Goal: Task Accomplishment & Management: Manage account settings

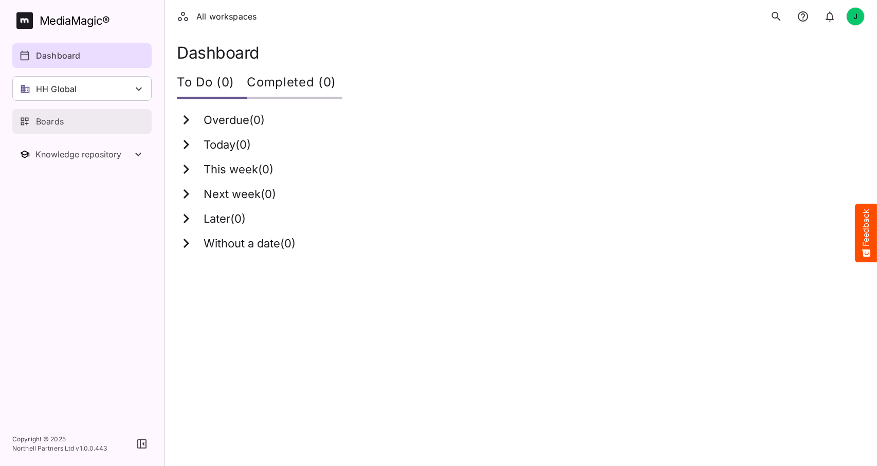
click at [59, 118] on p "Boards" at bounding box center [50, 121] width 28 height 12
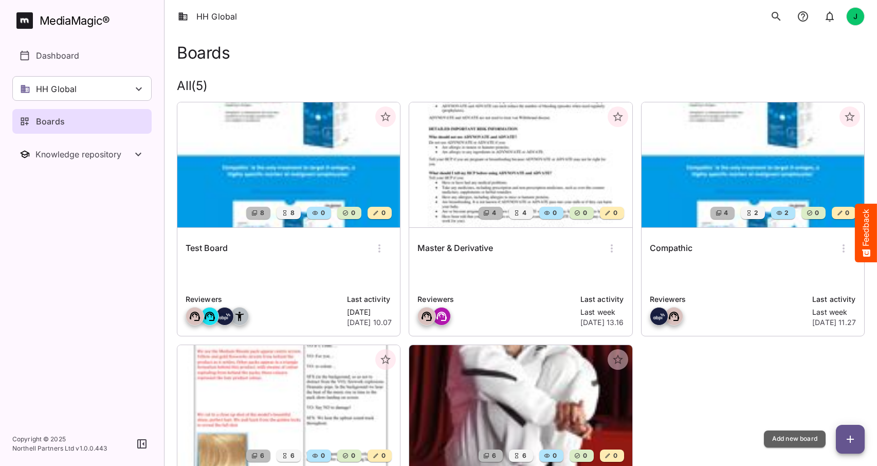
click at [844, 429] on button "button" at bounding box center [850, 439] width 29 height 29
click at [850, 443] on icon "button" at bounding box center [850, 439] width 12 height 12
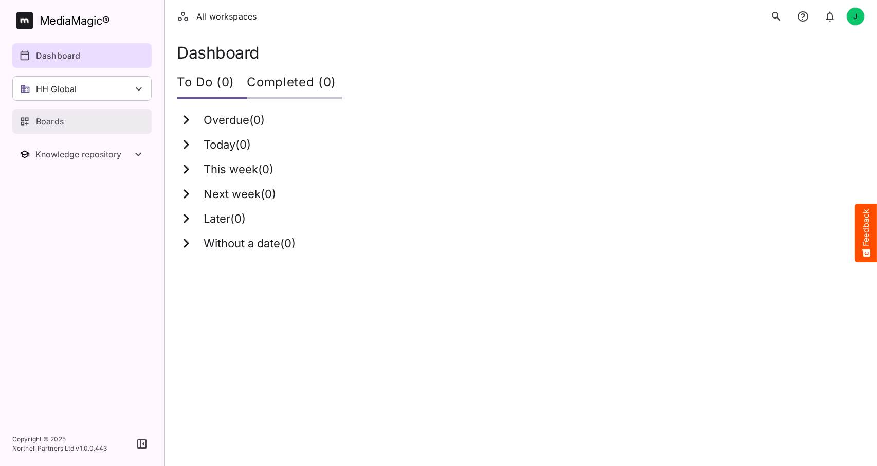
click at [56, 117] on p "Boards" at bounding box center [50, 121] width 28 height 12
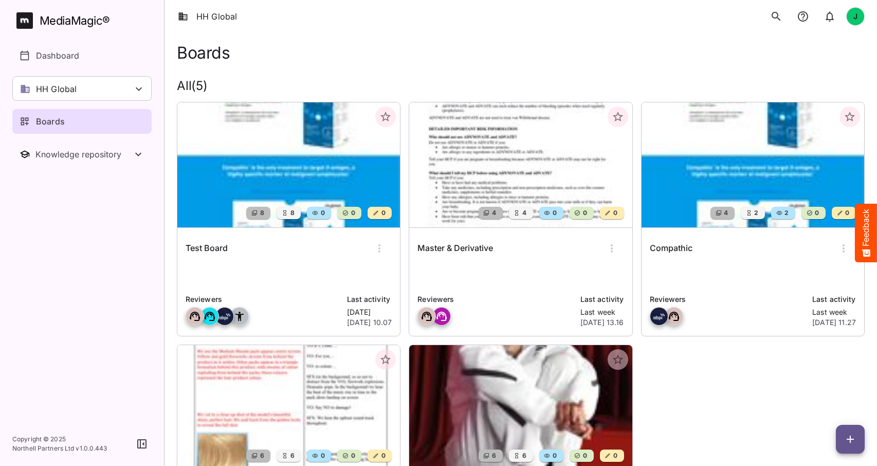
click at [302, 267] on p at bounding box center [289, 275] width 206 height 21
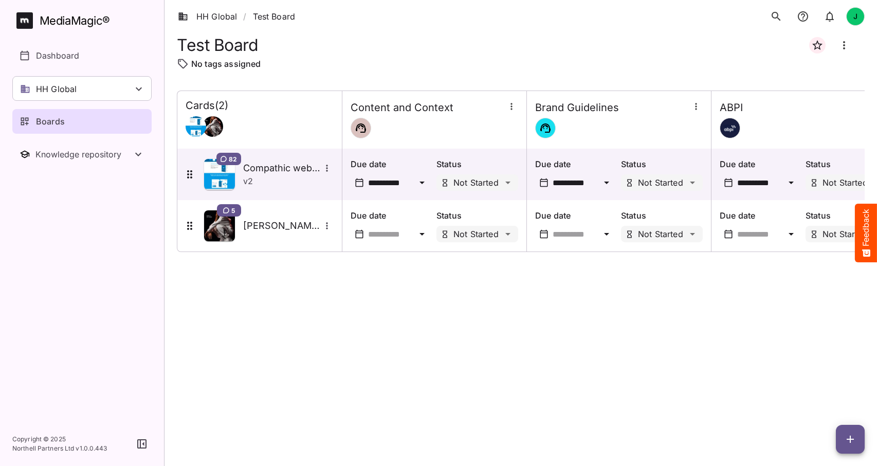
click at [849, 438] on icon "button" at bounding box center [850, 438] width 7 height 7
click at [826, 370] on p "Add new card" at bounding box center [825, 373] width 56 height 12
click at [848, 437] on icon "button" at bounding box center [850, 439] width 12 height 12
click at [835, 373] on p "Add new card" at bounding box center [825, 373] width 56 height 12
click at [217, 17] on link "HH Global" at bounding box center [207, 16] width 59 height 12
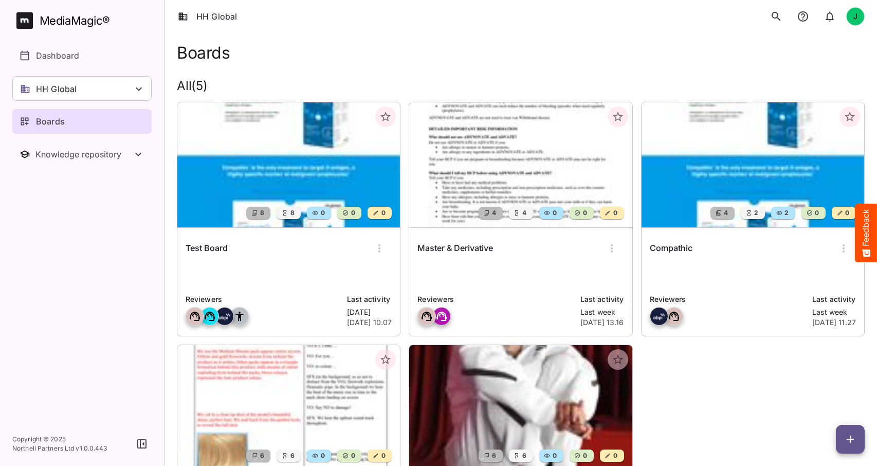
click at [797, 179] on img at bounding box center [752, 164] width 223 height 125
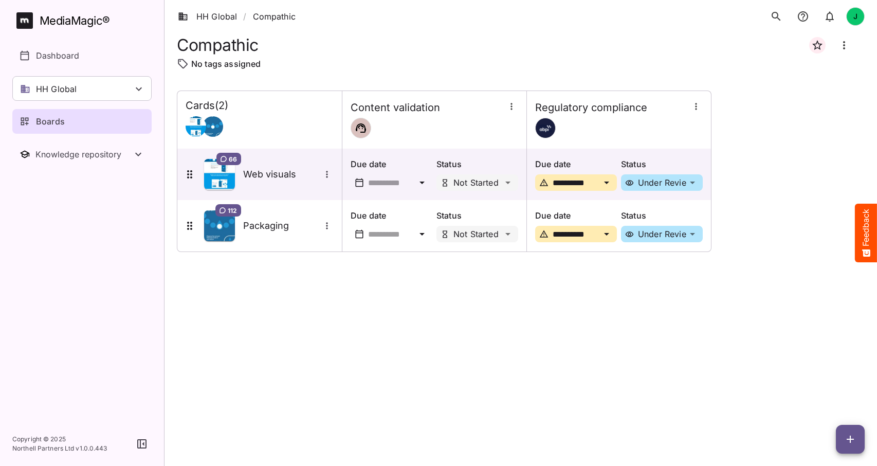
click at [851, 438] on icon "button" at bounding box center [850, 439] width 12 height 12
click at [821, 373] on p "Add new card" at bounding box center [825, 373] width 56 height 12
click at [344, 269] on div "**********" at bounding box center [521, 269] width 688 height 359
click at [232, 279] on div "**********" at bounding box center [521, 269] width 688 height 359
click at [123, 197] on nav "MediaMagic ® Dashboard HH Global HH Global Create new workspace Boards Knowledg…" at bounding box center [82, 210] width 164 height 421
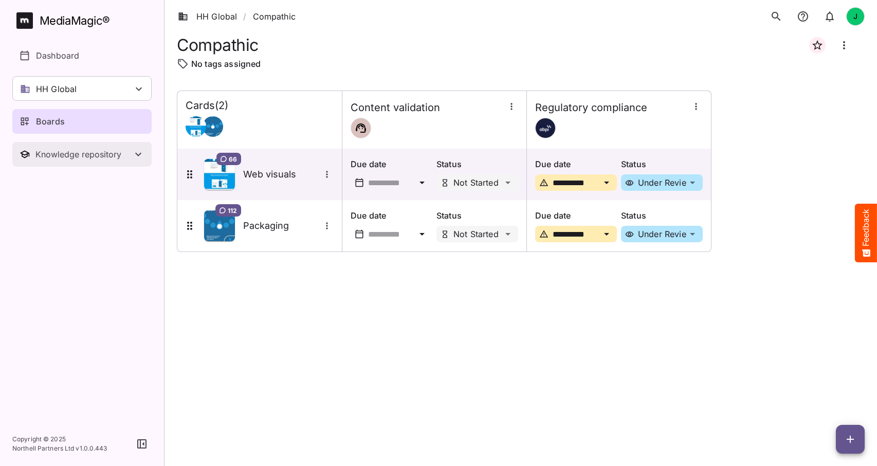
click at [140, 153] on icon "Toggle Knowledge repository" at bounding box center [138, 155] width 6 height 4
click at [79, 120] on div "Boards" at bounding box center [83, 121] width 126 height 12
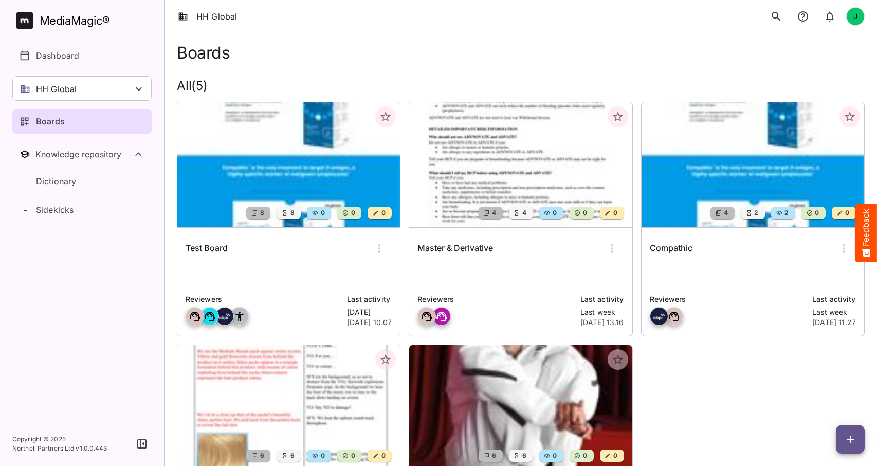
click at [773, 18] on icon "search" at bounding box center [776, 16] width 12 height 12
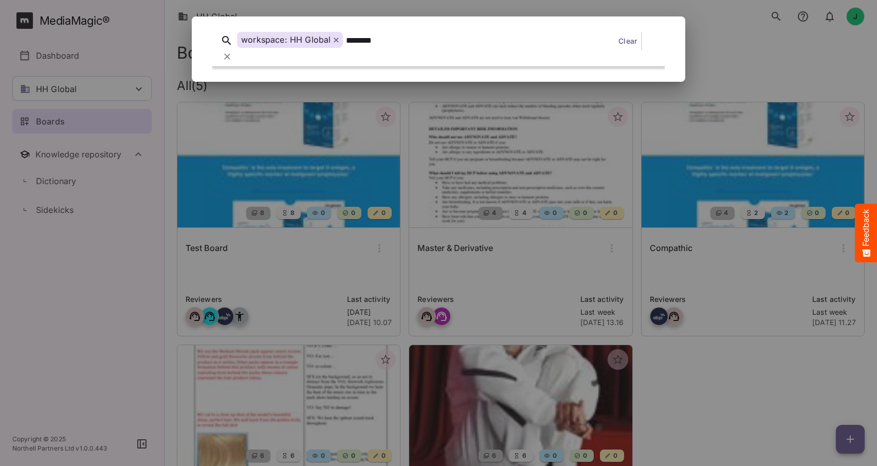
click at [766, 6] on button "search" at bounding box center [776, 16] width 21 height 21
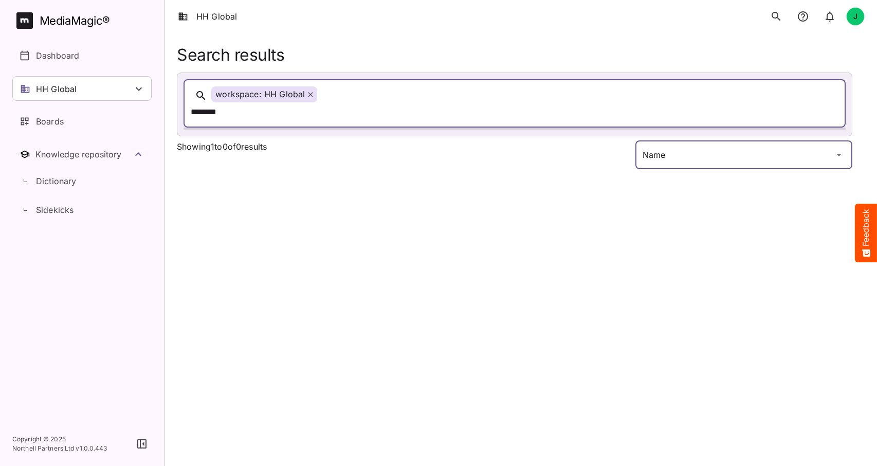
click at [759, 138] on div "HH Global J MediaMagic ® Dashboard HH Global HH Global Create new workspace Boa…" at bounding box center [438, 88] width 877 height 177
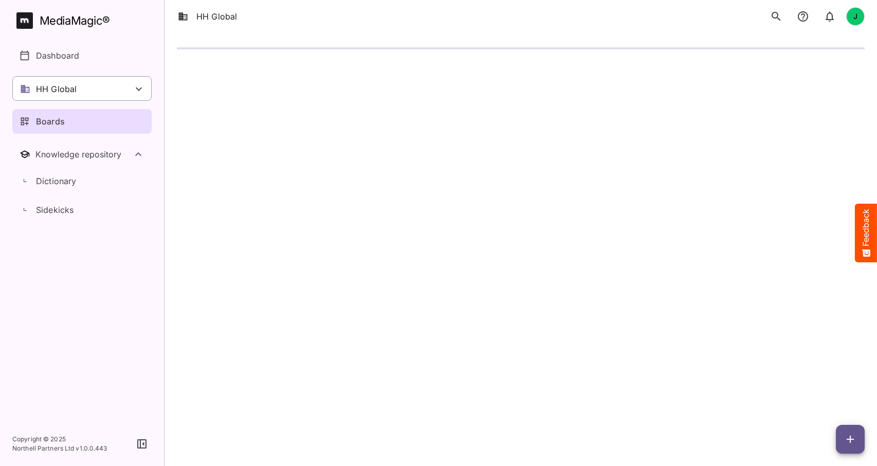
click at [135, 88] on icon at bounding box center [139, 89] width 12 height 12
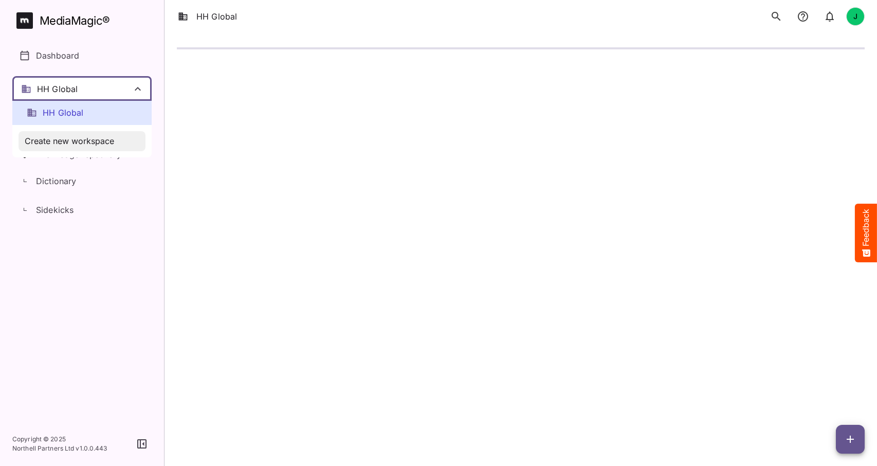
click at [67, 138] on span "Create new workspace" at bounding box center [69, 141] width 89 height 12
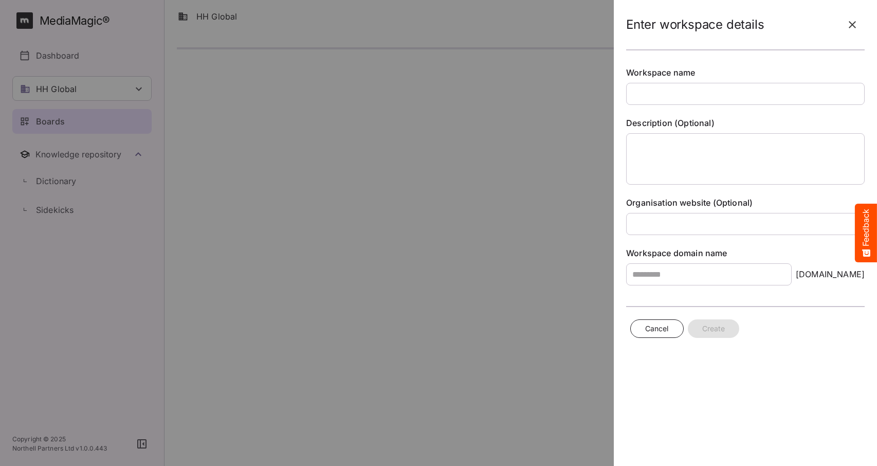
click at [853, 19] on icon "button" at bounding box center [852, 25] width 12 height 12
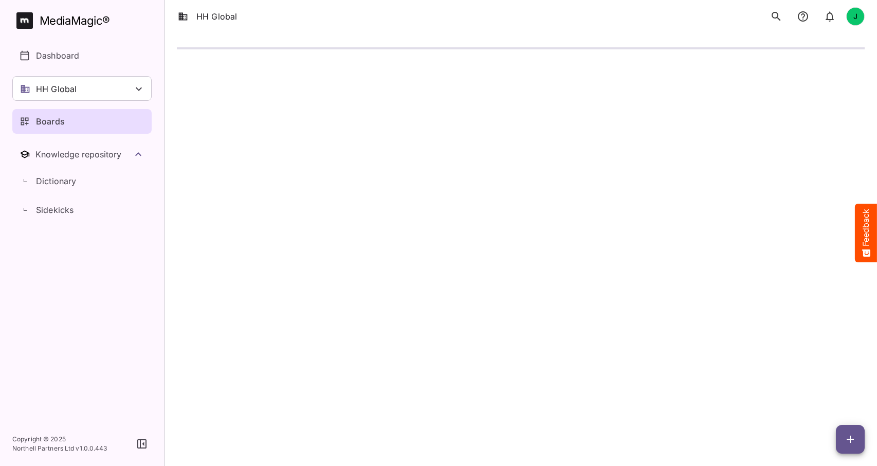
click at [69, 127] on div "Boards" at bounding box center [83, 121] width 126 height 12
click at [140, 87] on icon at bounding box center [139, 89] width 12 height 12
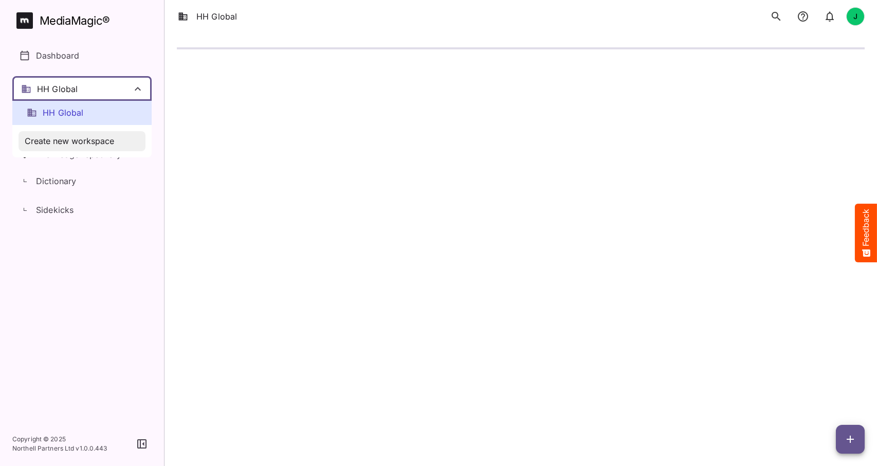
click at [62, 141] on span "Create new workspace" at bounding box center [69, 141] width 89 height 12
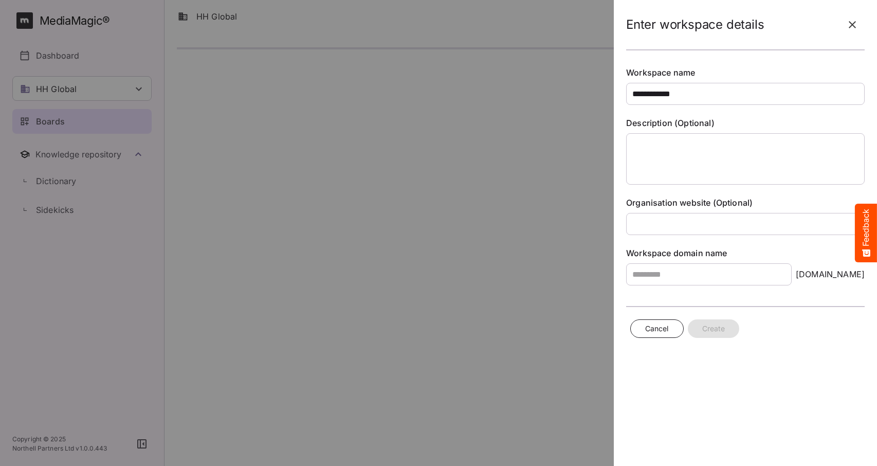
type input "**********"
click at [664, 276] on input "text" at bounding box center [708, 274] width 165 height 22
type input "**********"
click at [717, 332] on span "Create" at bounding box center [713, 328] width 23 height 13
click at [713, 326] on span "Create" at bounding box center [713, 328] width 23 height 13
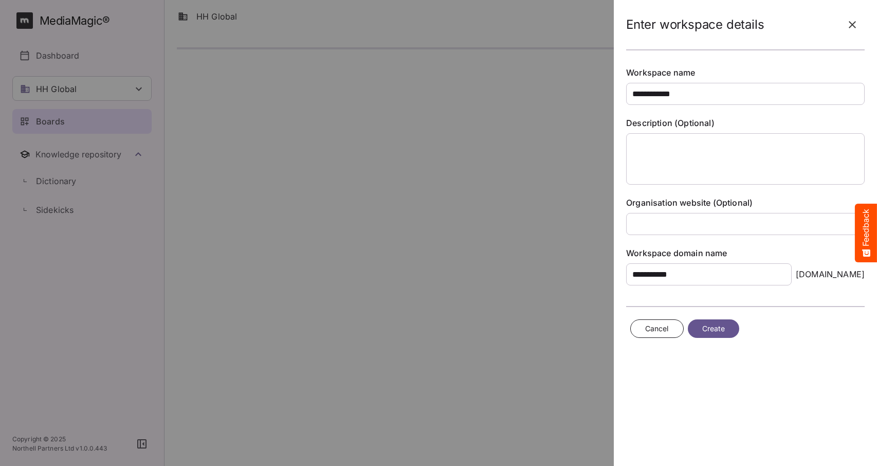
click at [854, 24] on icon "button" at bounding box center [852, 25] width 12 height 12
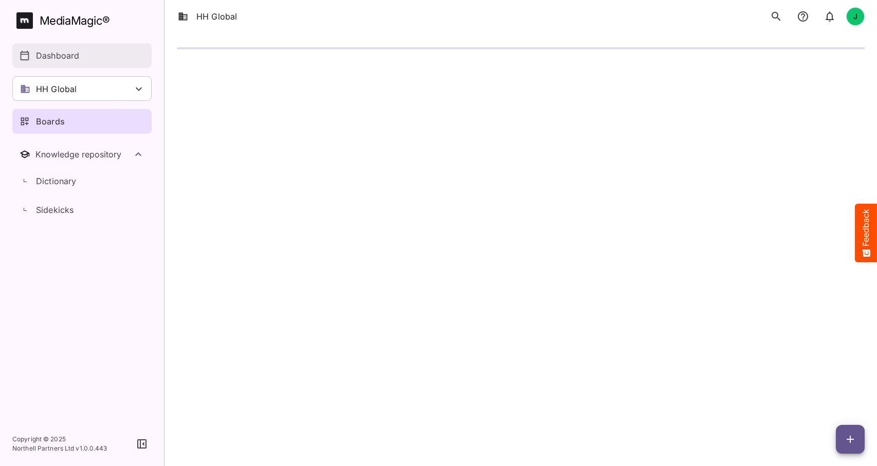
click at [56, 56] on p "Dashboard" at bounding box center [57, 55] width 43 height 12
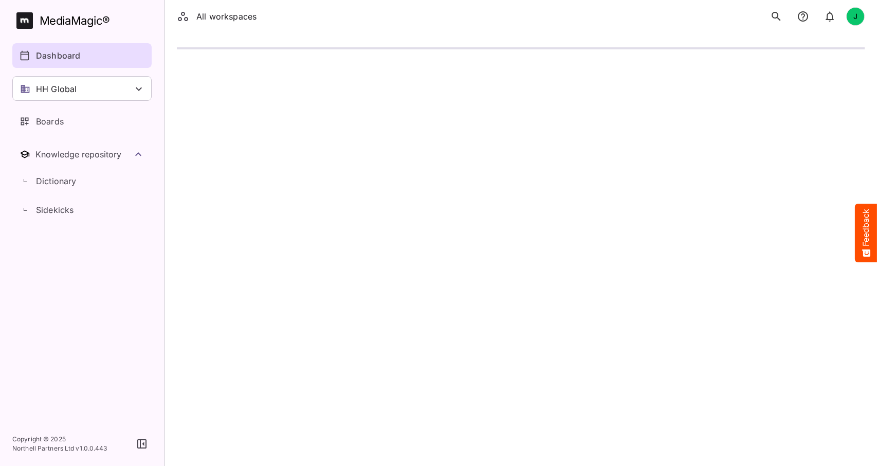
click at [53, 15] on div "MediaMagic ®" at bounding box center [75, 20] width 70 height 17
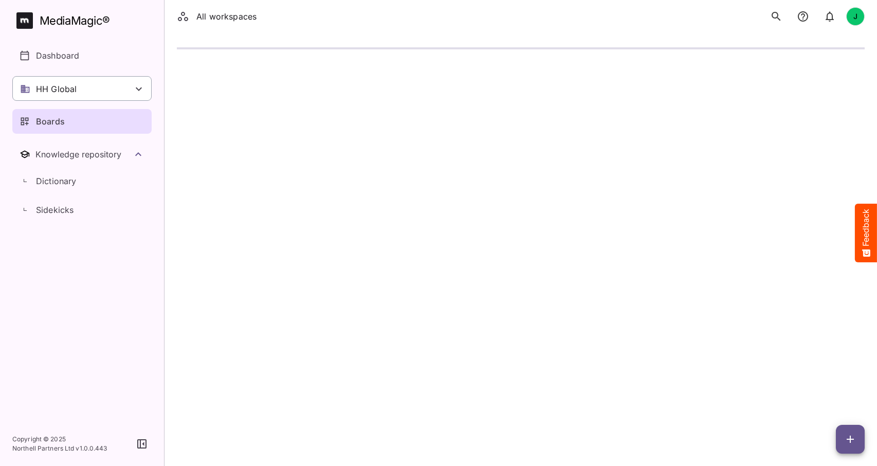
click at [82, 91] on div "HH Global" at bounding box center [81, 88] width 139 height 25
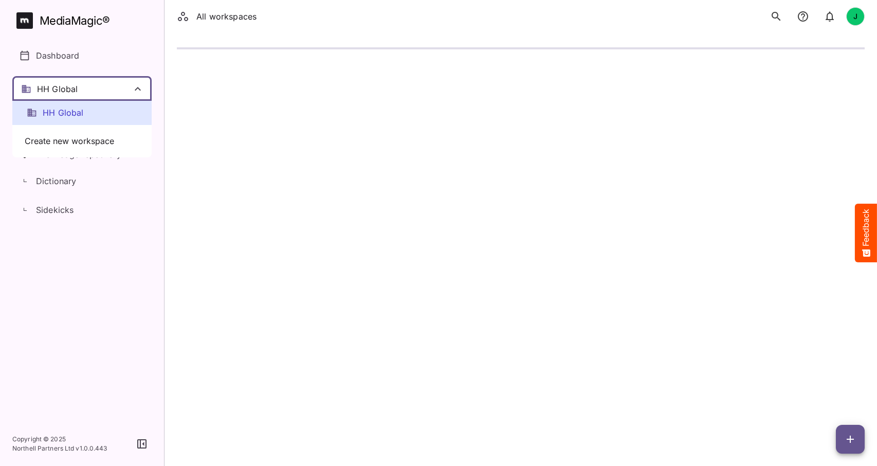
click at [73, 112] on span "HH Global" at bounding box center [63, 113] width 41 height 12
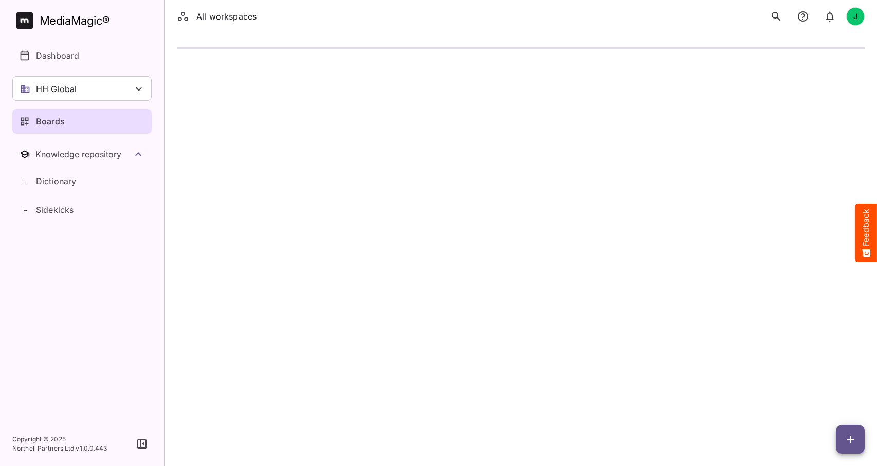
click at [52, 121] on p "Boards" at bounding box center [50, 121] width 29 height 12
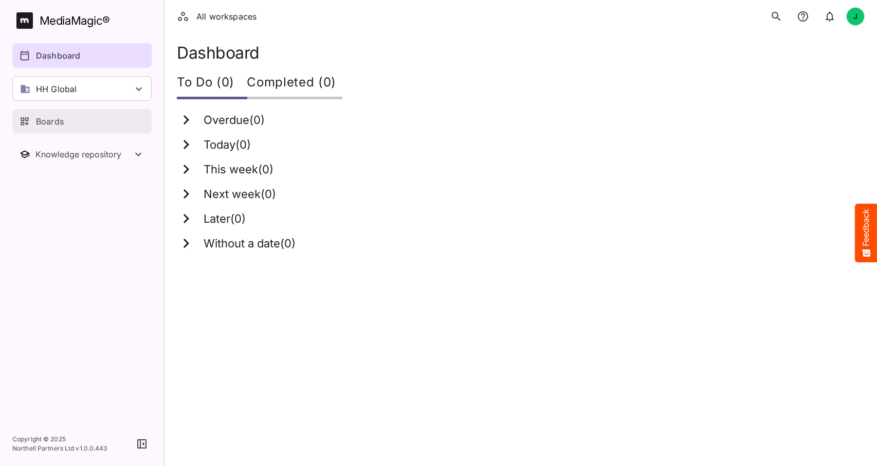
click at [56, 118] on p "Boards" at bounding box center [50, 121] width 28 height 12
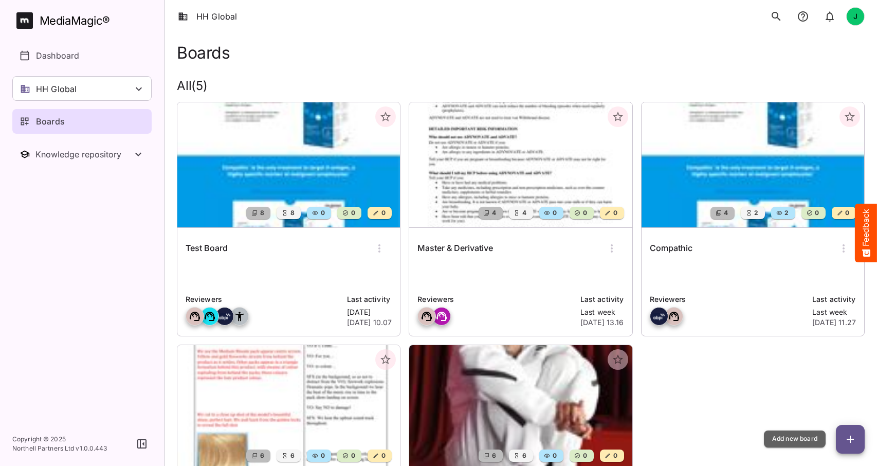
click at [847, 433] on icon "button" at bounding box center [850, 439] width 12 height 12
